Goal: Task Accomplishment & Management: Manage account settings

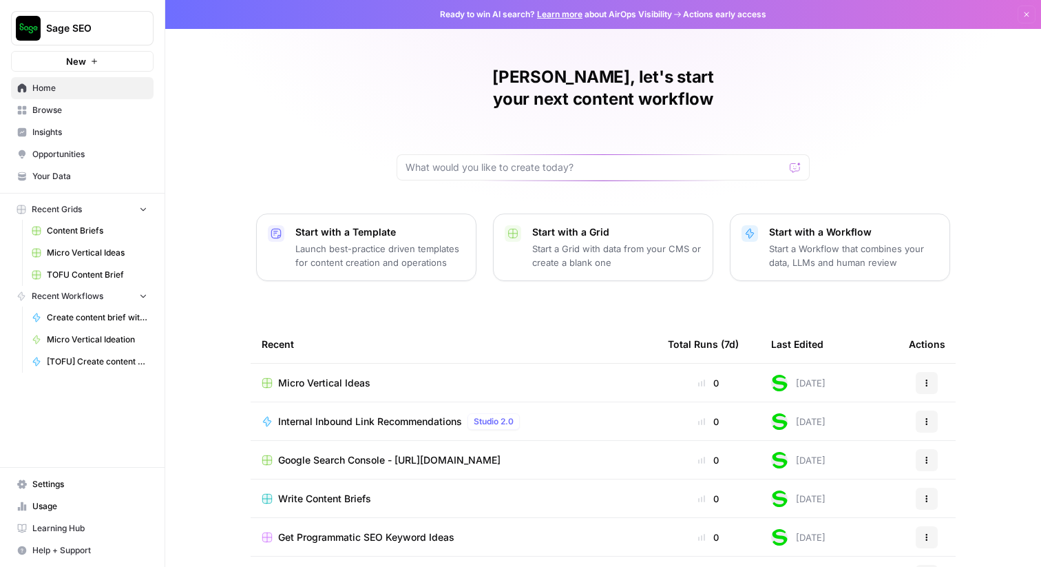
click at [55, 481] on span "Settings" at bounding box center [89, 484] width 115 height 12
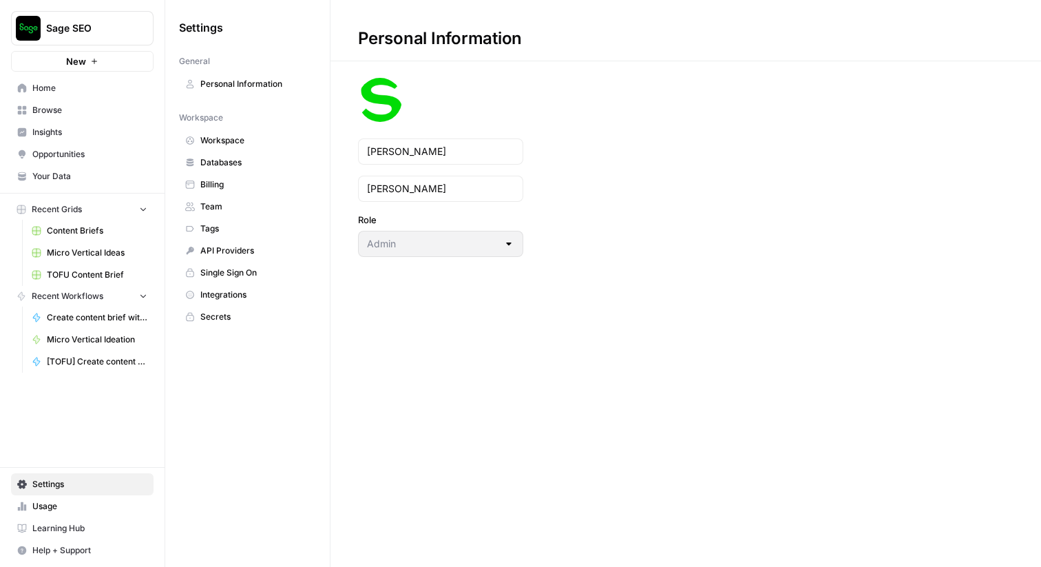
click at [218, 202] on span "Team" at bounding box center [254, 206] width 109 height 12
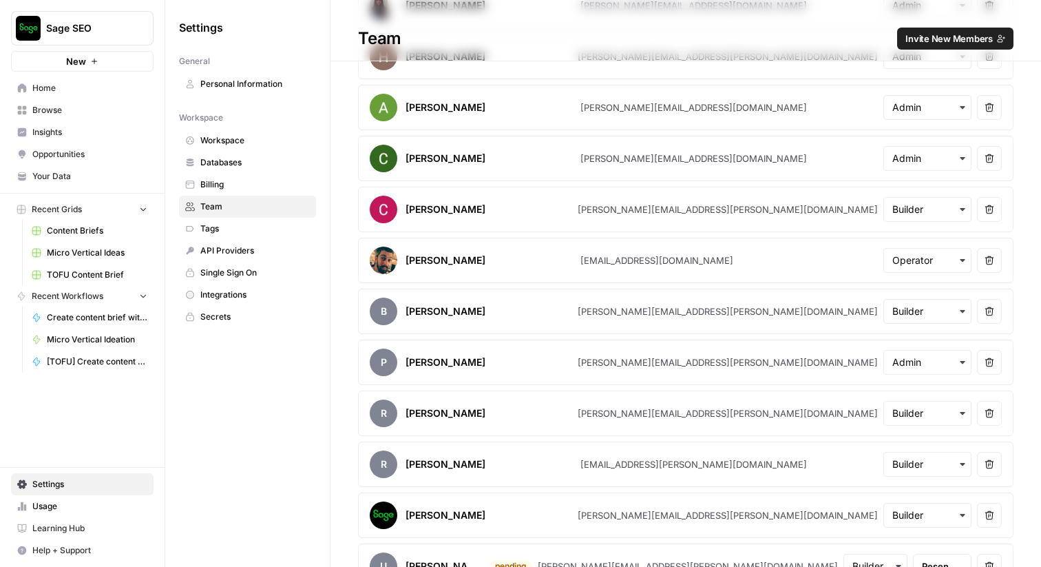
scroll to position [411, 0]
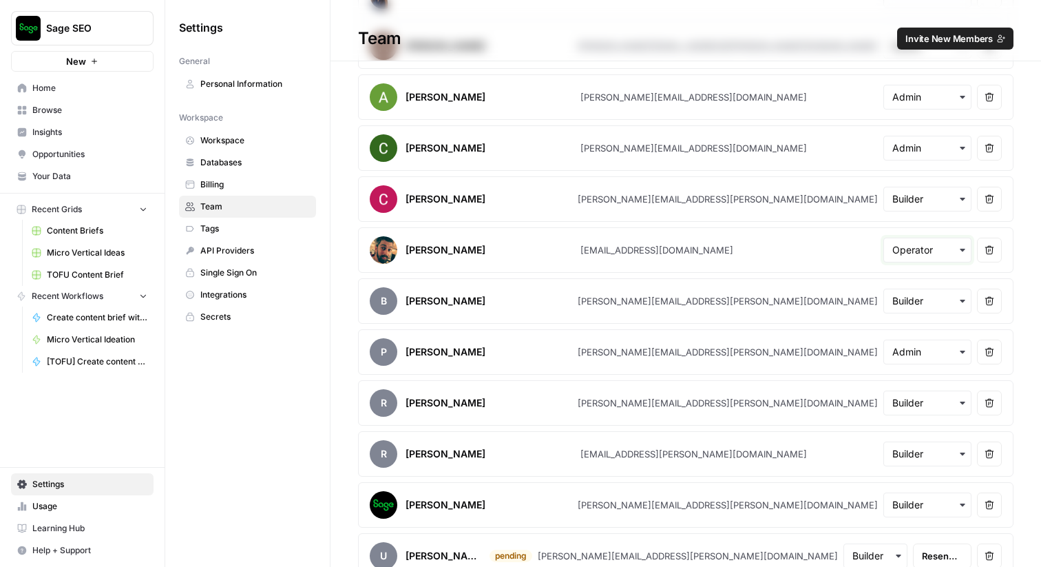
click at [922, 246] on input "text" at bounding box center [927, 250] width 70 height 14
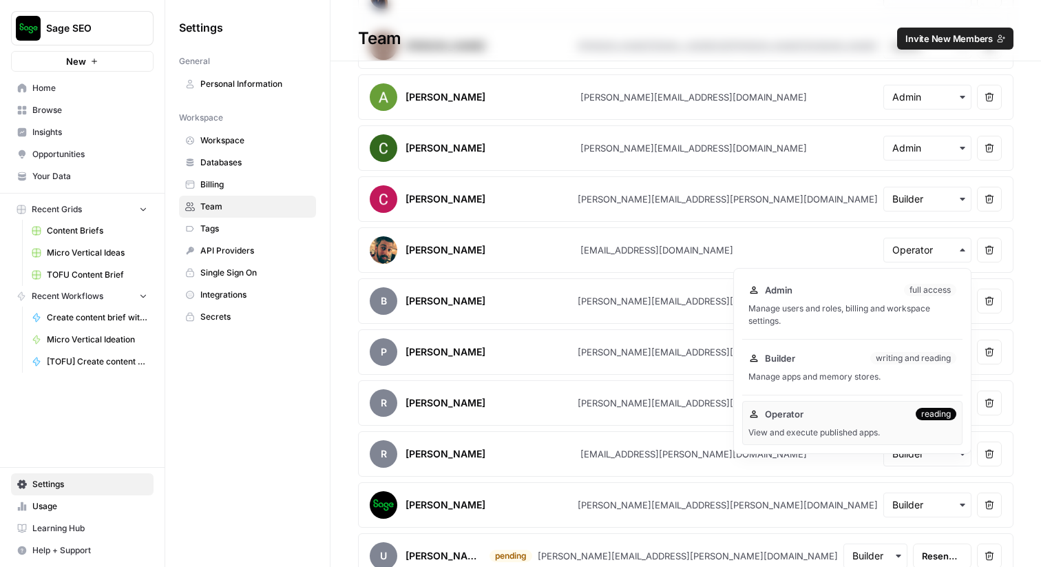
click at [679, 252] on div "[EMAIL_ADDRESS][DOMAIN_NAME]" at bounding box center [659, 250] width 158 height 14
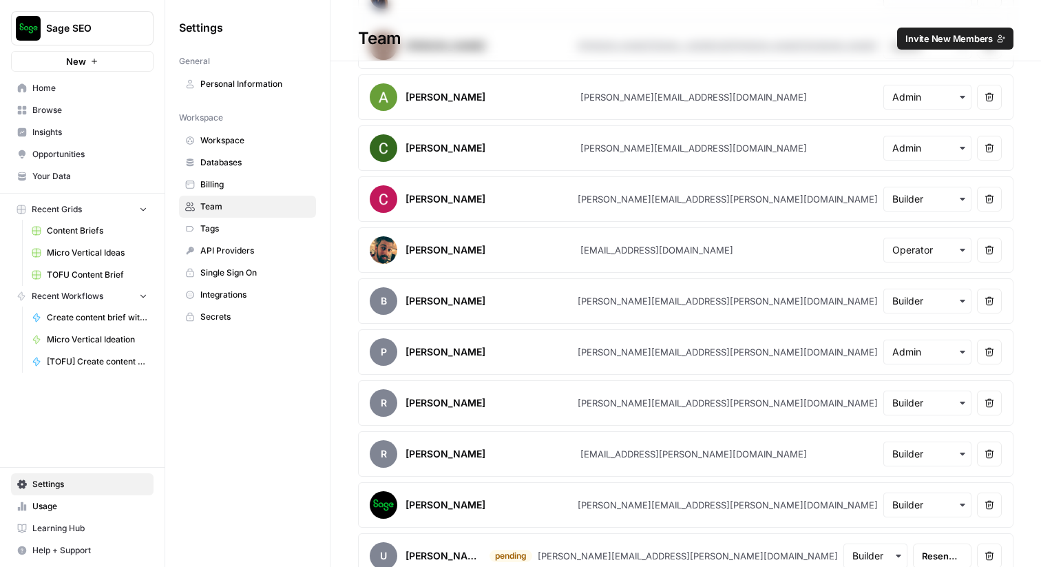
scroll to position [428, 0]
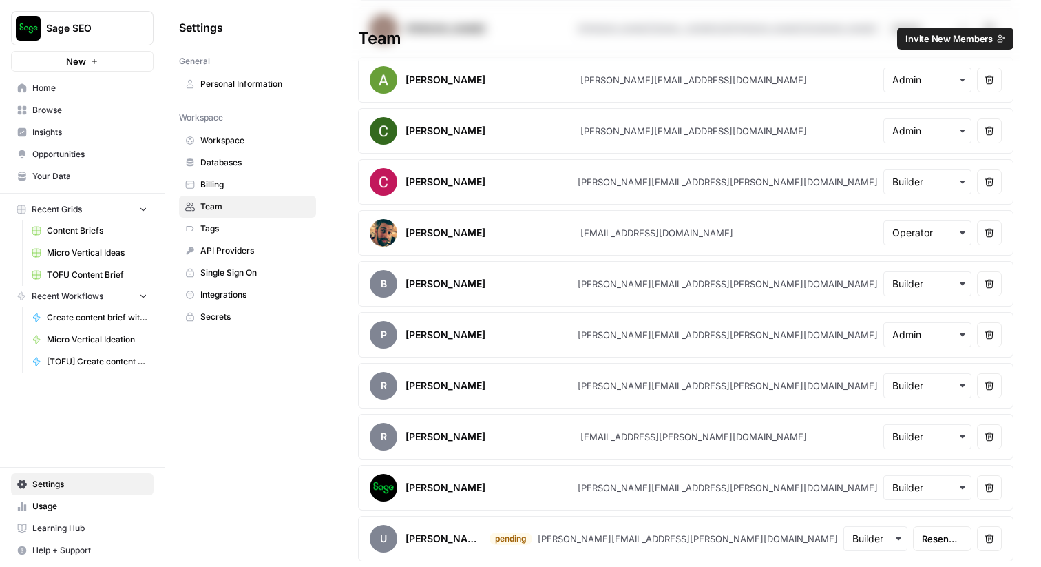
click at [988, 539] on icon "button" at bounding box center [989, 538] width 10 height 10
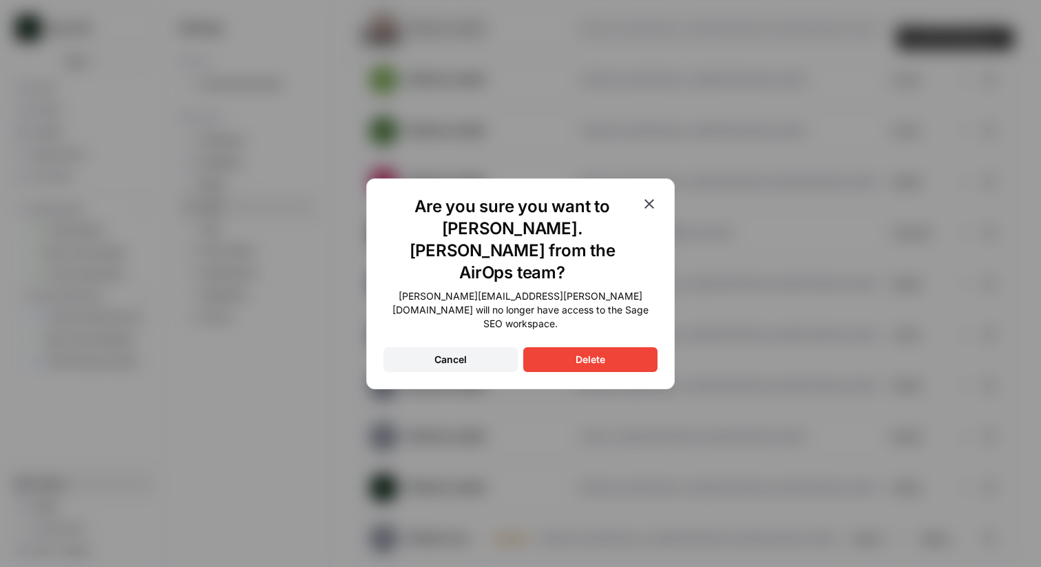
click at [578, 347] on button "Delete" at bounding box center [590, 359] width 134 height 25
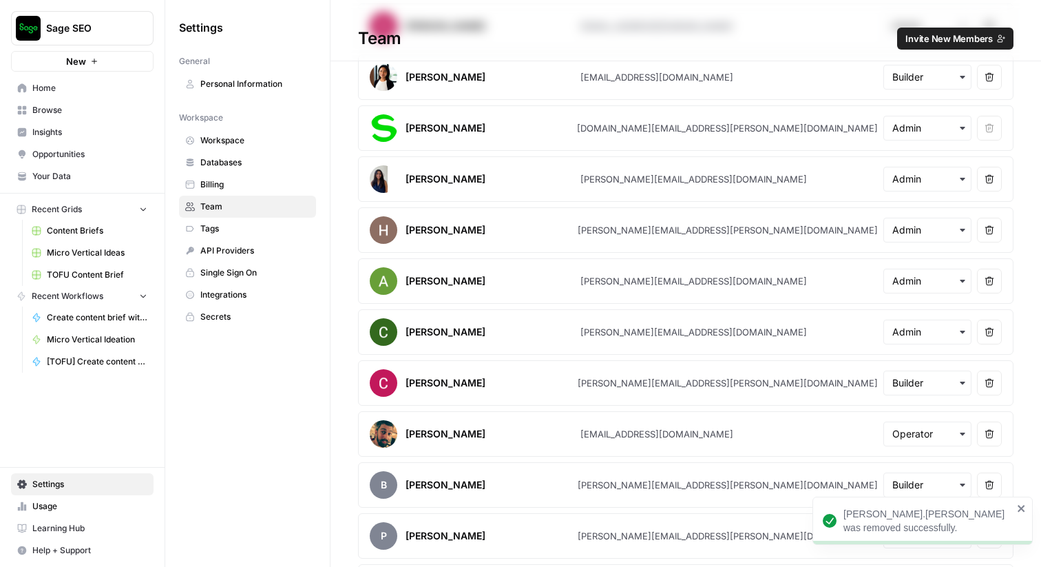
scroll to position [226, 0]
click at [986, 229] on icon "button" at bounding box center [989, 230] width 9 height 9
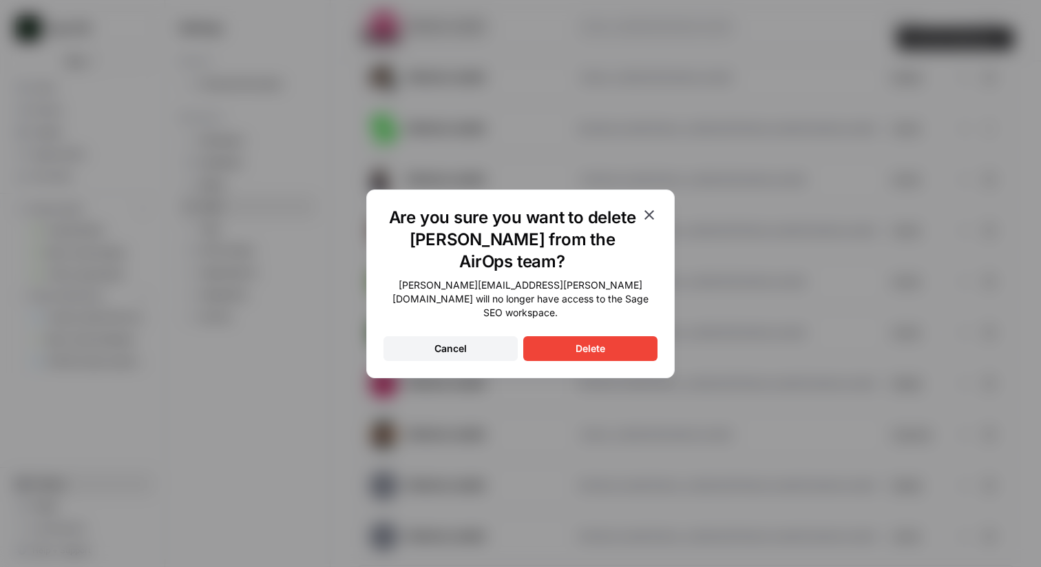
click at [600, 343] on div "Delete" at bounding box center [590, 348] width 30 height 14
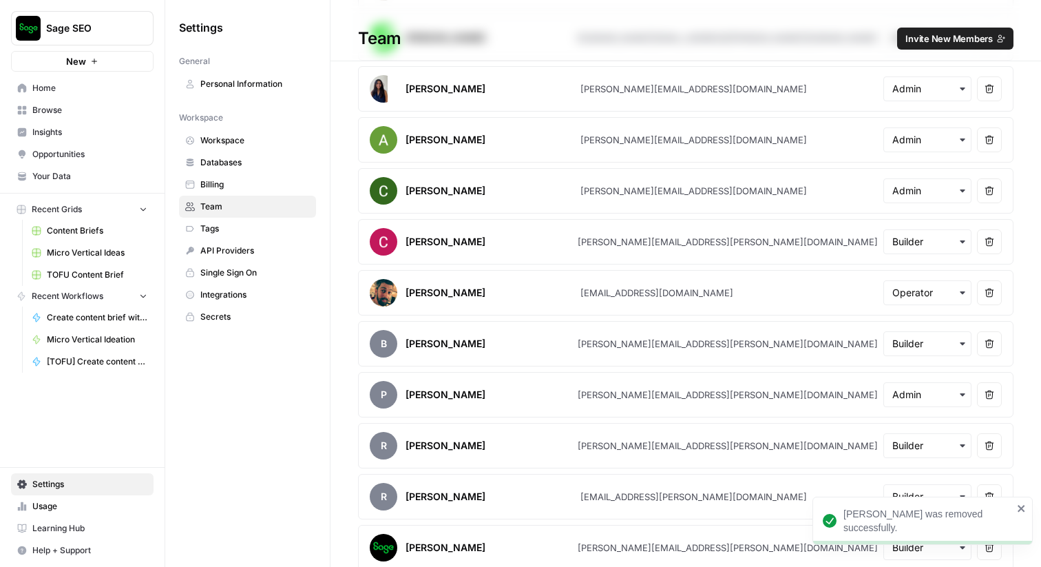
scroll to position [326, 0]
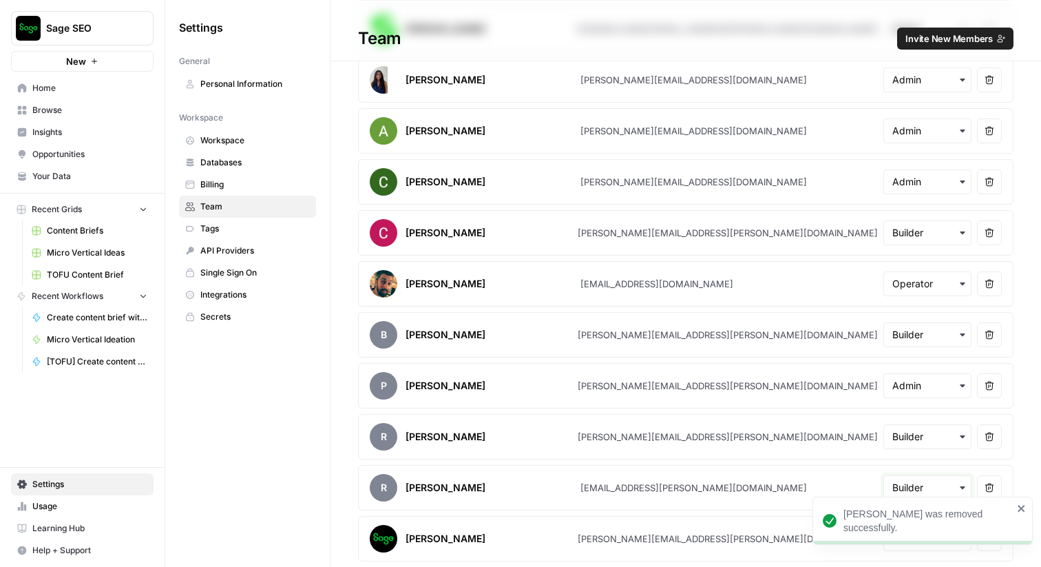
click at [898, 483] on input "text" at bounding box center [927, 487] width 70 height 14
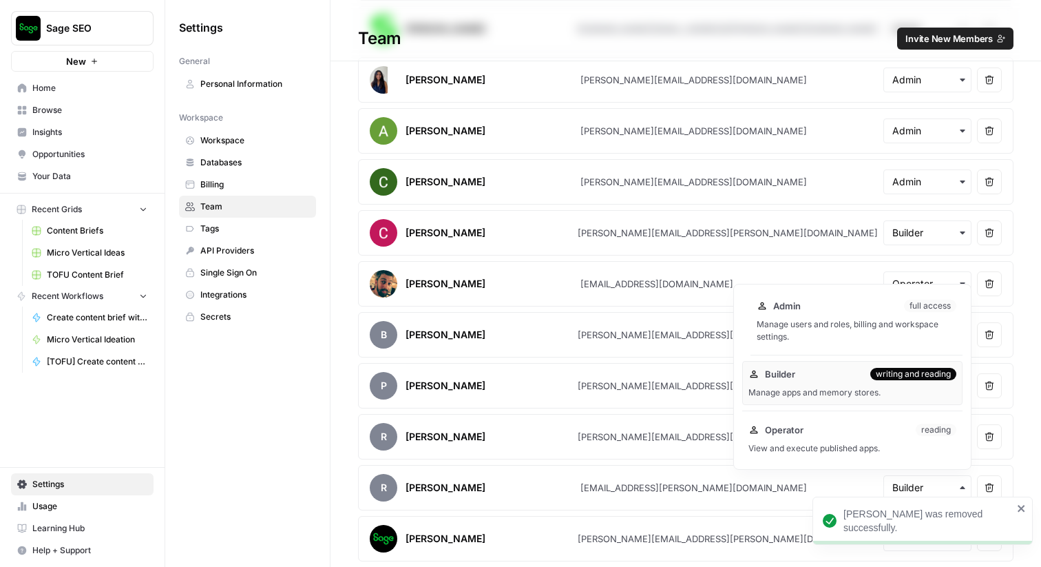
click at [838, 324] on div "Manage users and roles, billing and workspace settings." at bounding box center [857, 330] width 200 height 25
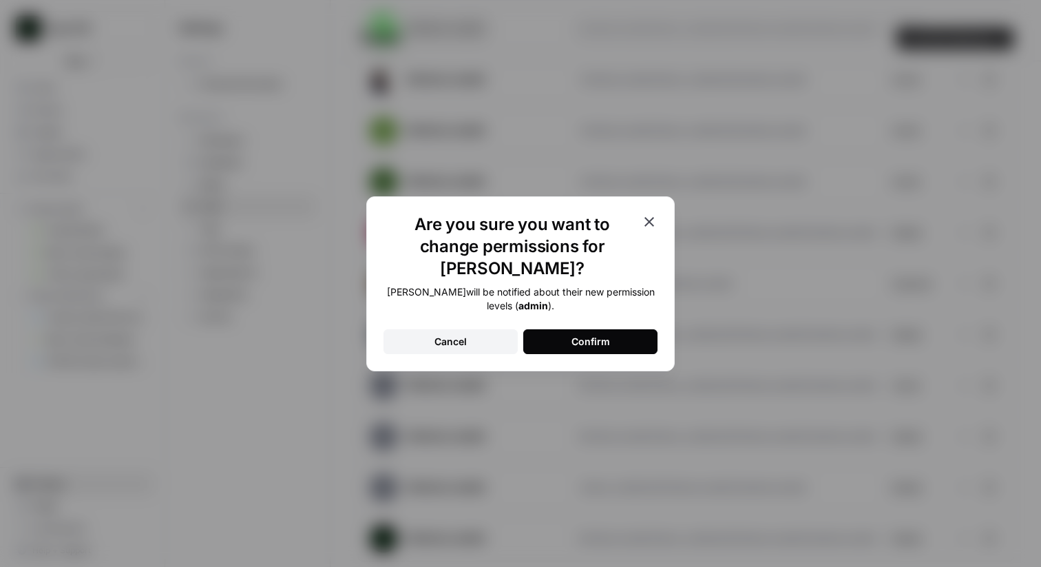
click at [584, 336] on div "Confirm" at bounding box center [590, 342] width 39 height 14
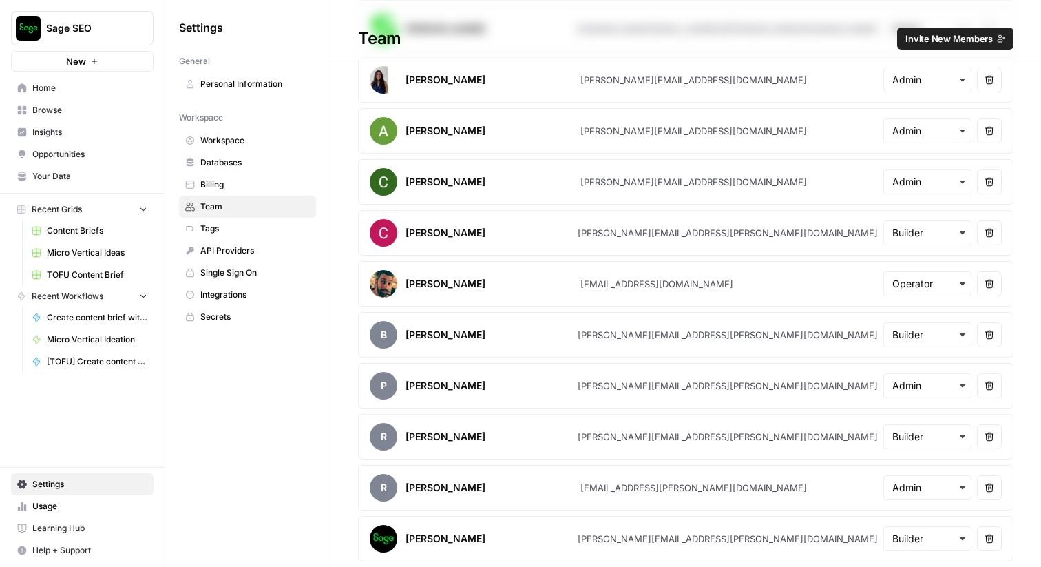
click at [943, 39] on span "Invite New Members" at bounding box center [948, 39] width 87 height 14
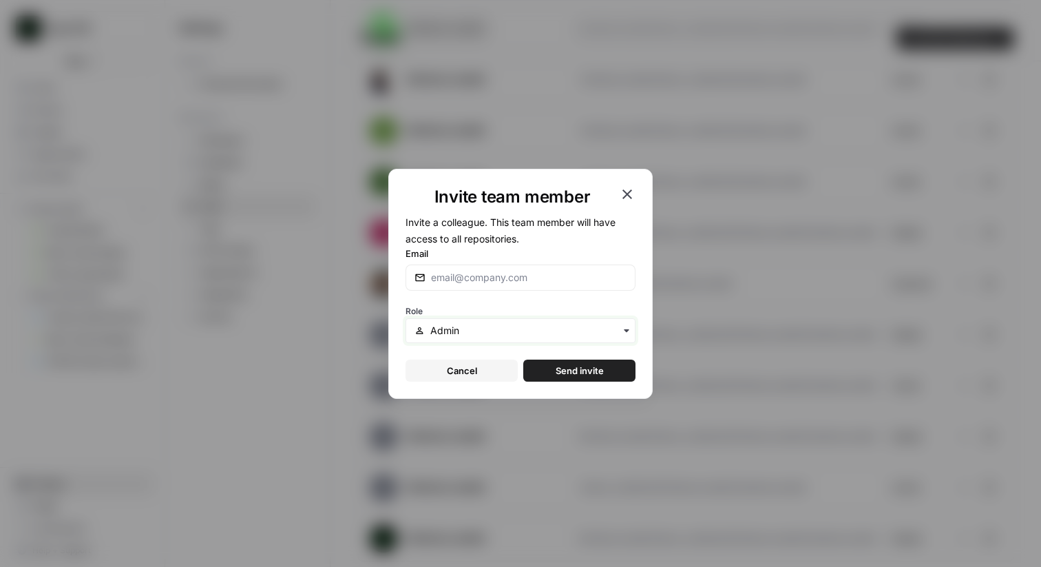
click at [516, 325] on input "text" at bounding box center [528, 331] width 196 height 14
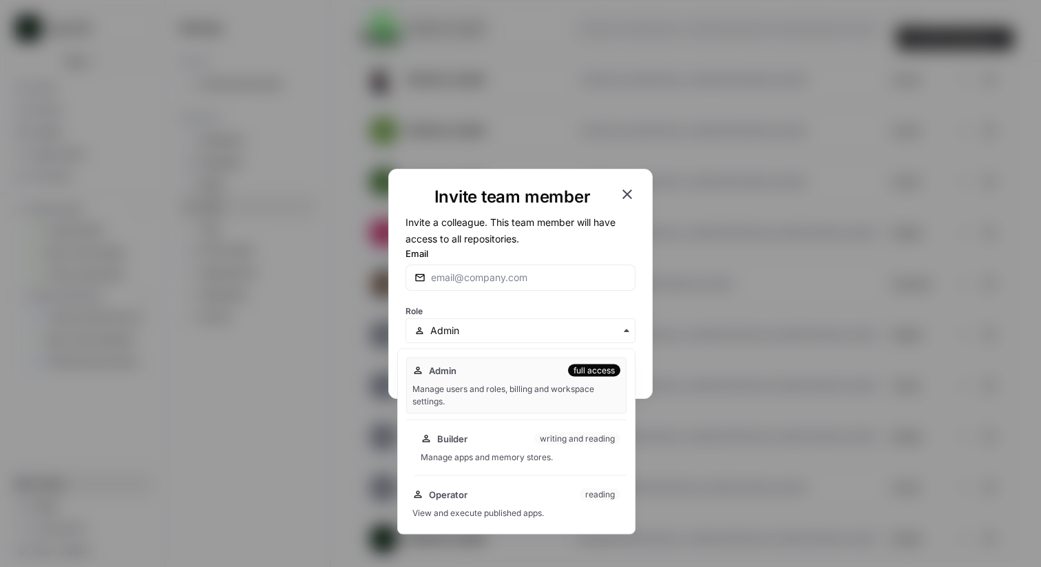
click at [483, 436] on div "Builder writing and reading" at bounding box center [521, 439] width 200 height 14
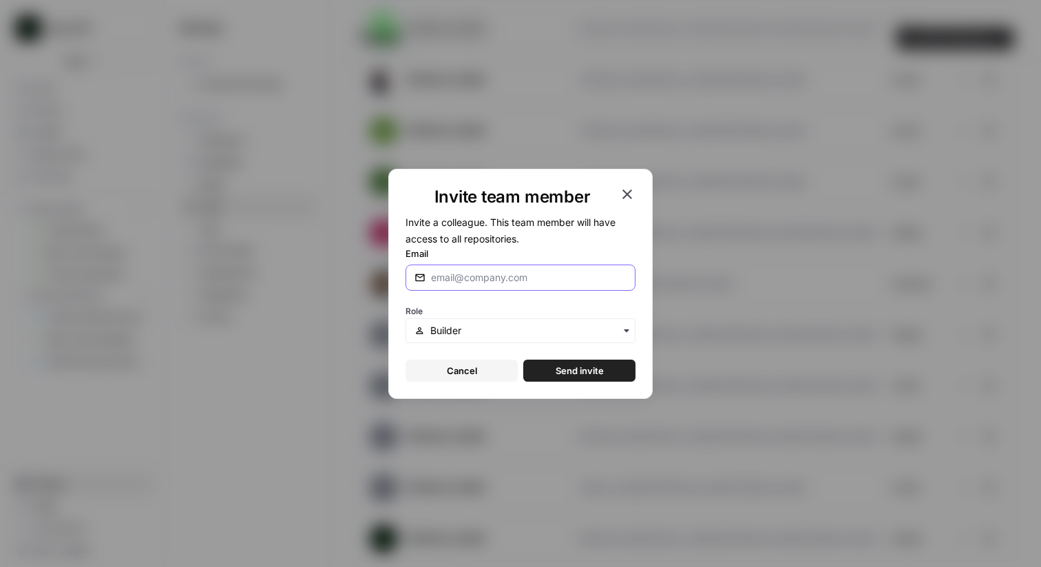
click at [502, 274] on input "Email" at bounding box center [528, 278] width 195 height 14
type input "[PERSON_NAME][EMAIL_ADDRESS][PERSON_NAME][DOMAIN_NAME]"
click at [562, 365] on span "Send invite" at bounding box center [580, 370] width 48 height 14
